Goal: Navigation & Orientation: Find specific page/section

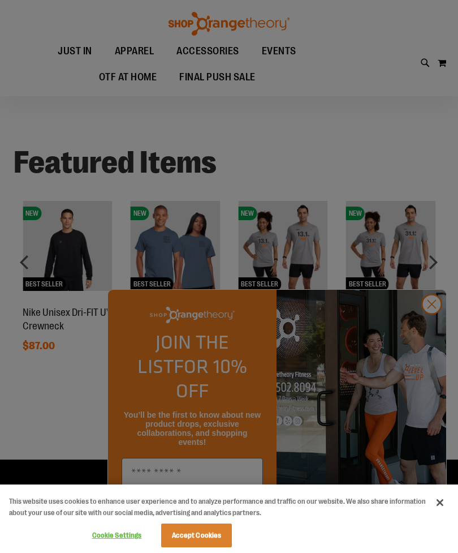
scroll to position [421, 0]
click at [430, 330] on div at bounding box center [229, 276] width 458 height 553
click at [428, 330] on div at bounding box center [229, 276] width 458 height 553
click at [427, 327] on div at bounding box center [229, 276] width 458 height 553
click at [429, 327] on div at bounding box center [229, 276] width 458 height 553
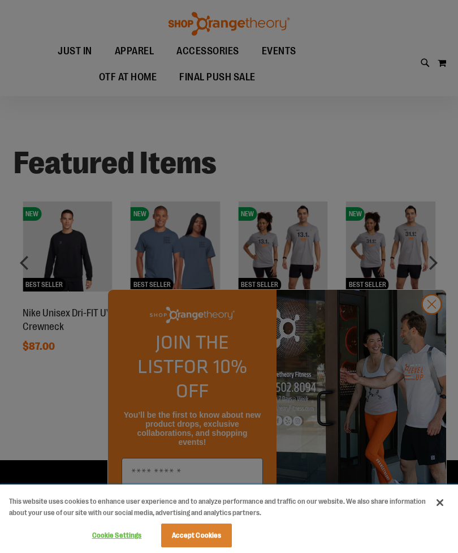
click at [450, 505] on button "Close" at bounding box center [440, 502] width 25 height 25
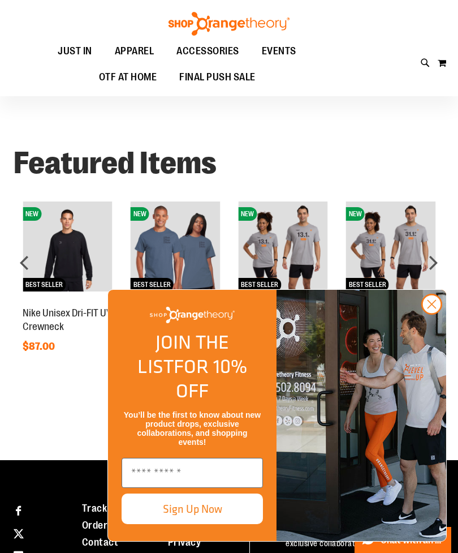
click at [431, 308] on icon "Close dialog" at bounding box center [432, 304] width 8 height 8
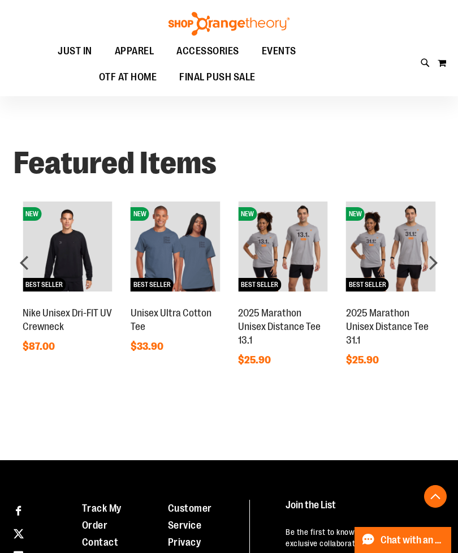
click at [436, 258] on div "next" at bounding box center [433, 262] width 23 height 23
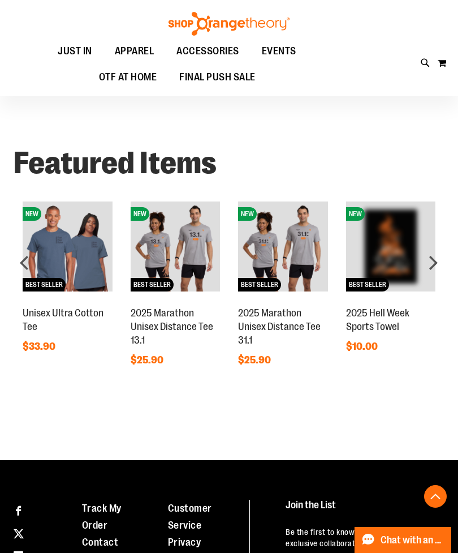
click at [433, 261] on div "next" at bounding box center [433, 262] width 23 height 23
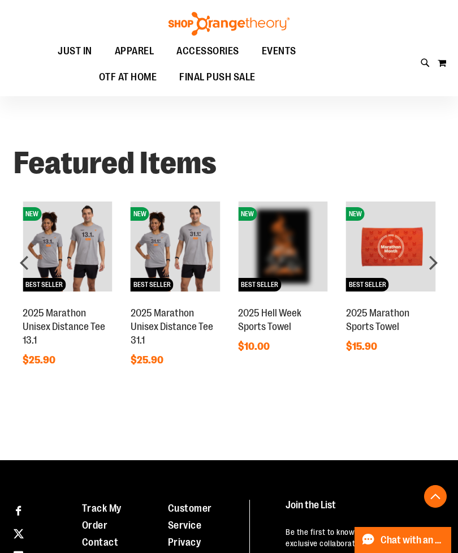
click at [433, 262] on div "next" at bounding box center [433, 262] width 23 height 23
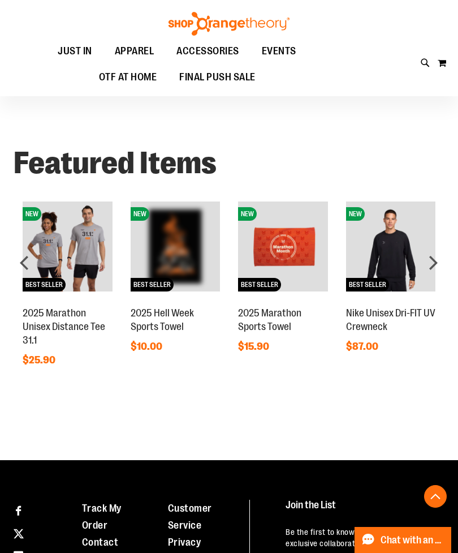
click at [122, 78] on span "OTF AT HOME" at bounding box center [128, 76] width 58 height 25
